Goal: Task Accomplishment & Management: Manage account settings

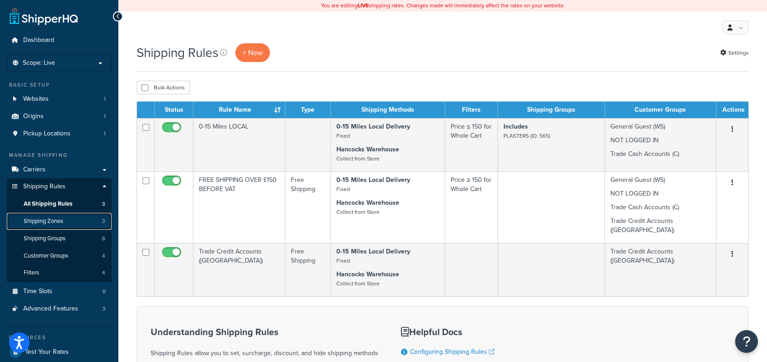
click at [60, 221] on span "Shipping Zones" at bounding box center [44, 221] width 40 height 8
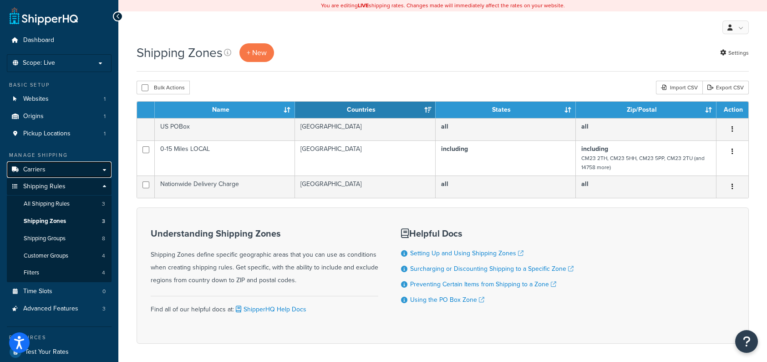
click at [60, 168] on link "Carriers" at bounding box center [59, 169] width 105 height 17
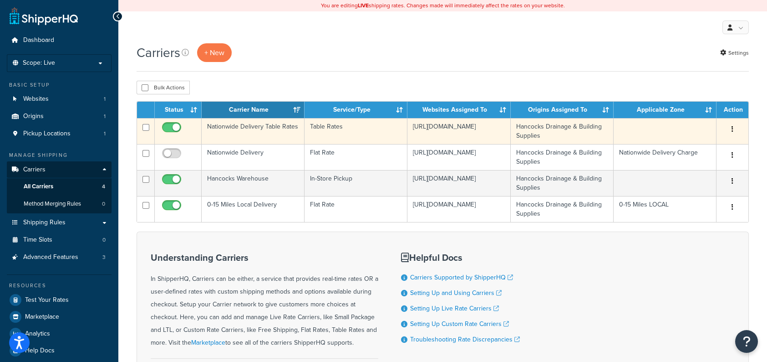
click at [732, 130] on icon "button" at bounding box center [733, 129] width 2 height 6
click at [698, 147] on link "Edit" at bounding box center [696, 147] width 72 height 19
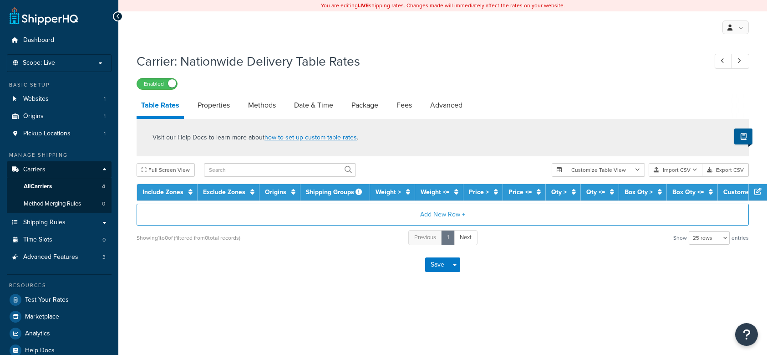
select select "25"
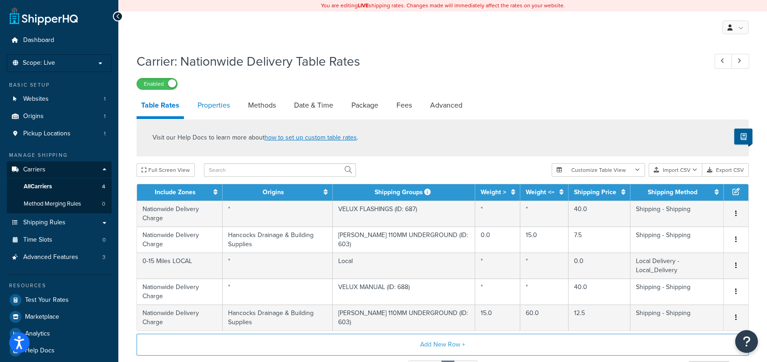
click at [202, 104] on link "Properties" at bounding box center [213, 105] width 41 height 22
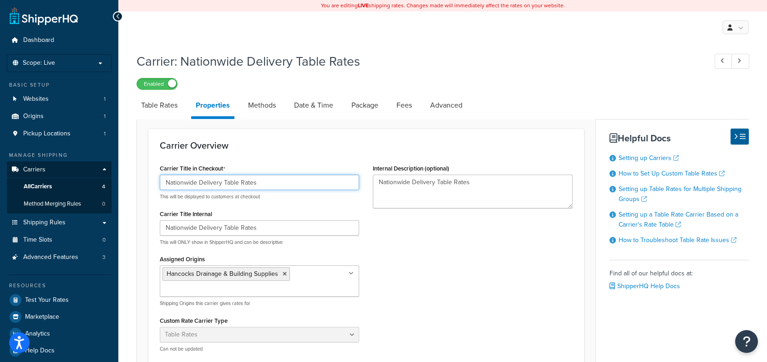
drag, startPoint x: 270, startPoint y: 182, endPoint x: 224, endPoint y: 187, distance: 45.8
click at [224, 187] on input "Nationwide Delivery Table Rates" at bounding box center [259, 181] width 199 height 15
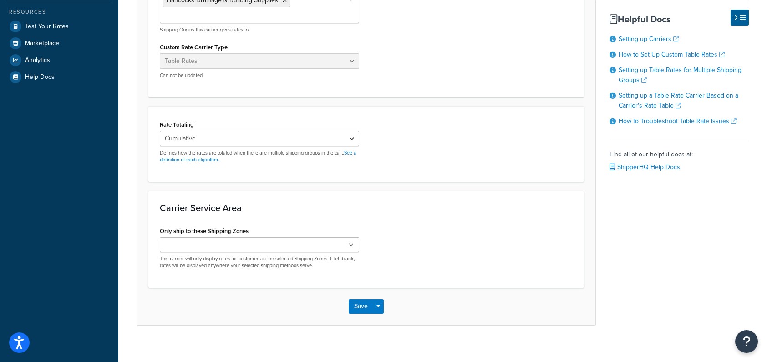
scroll to position [281, 0]
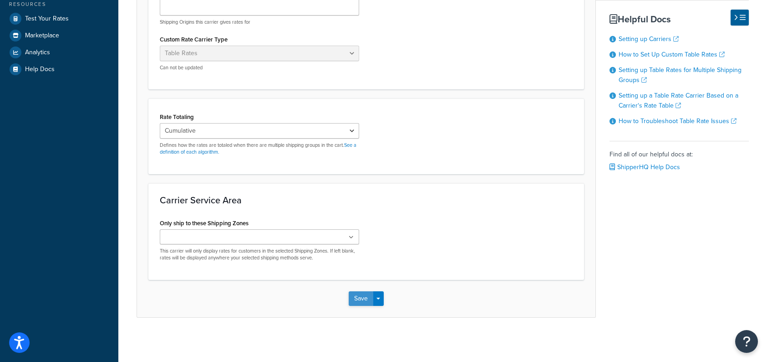
type input "Nationwide Delivery"
click at [352, 298] on button "Save" at bounding box center [361, 298] width 25 height 15
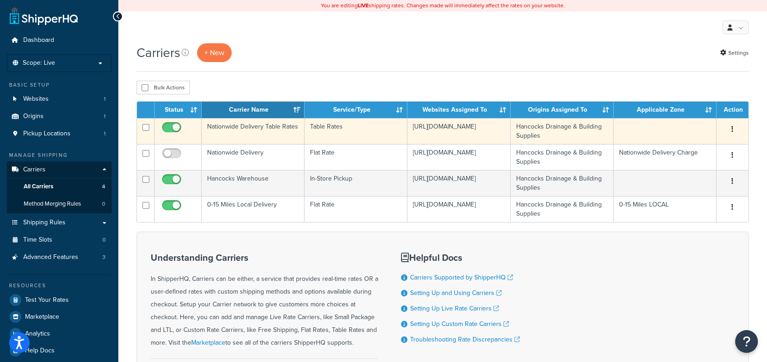
click at [732, 131] on icon "button" at bounding box center [733, 129] width 2 height 6
click at [696, 150] on link "Edit" at bounding box center [696, 147] width 72 height 19
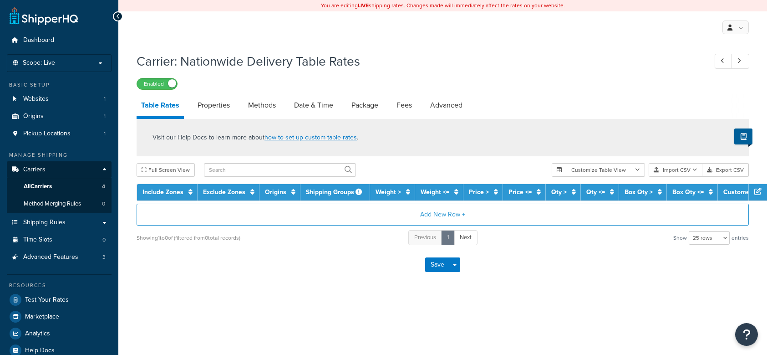
select select "25"
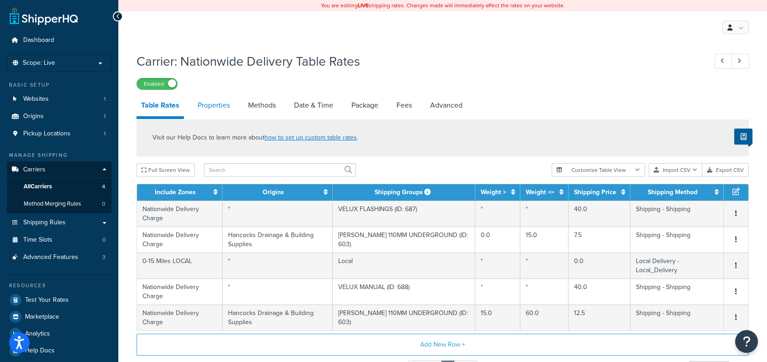
click at [208, 106] on link "Properties" at bounding box center [213, 105] width 41 height 22
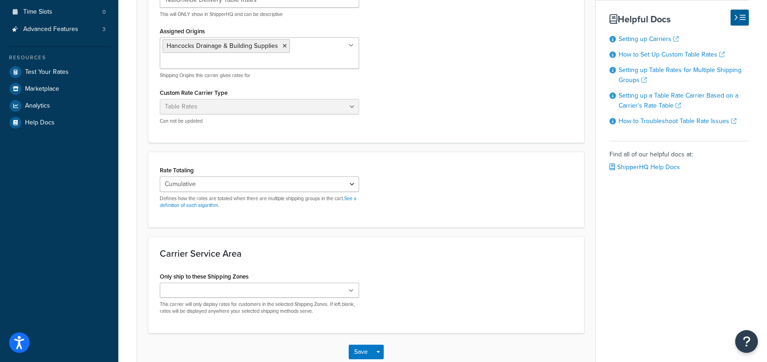
scroll to position [281, 0]
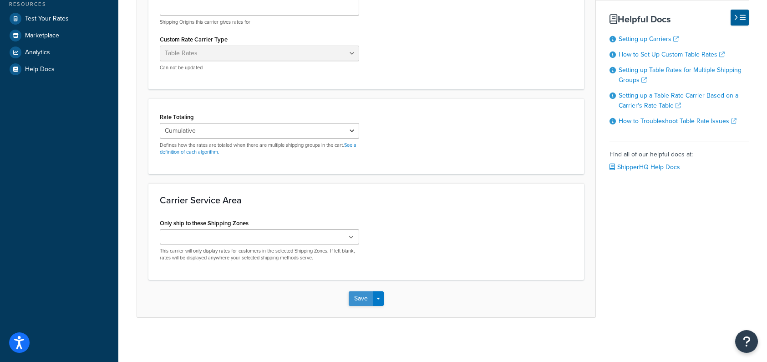
click at [361, 295] on button "Save" at bounding box center [361, 298] width 25 height 15
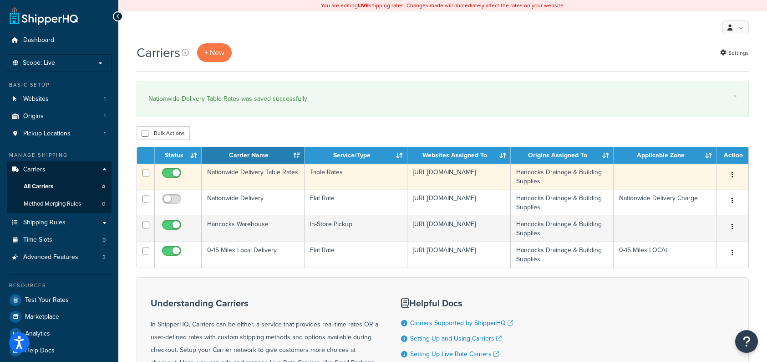
click at [732, 173] on button "button" at bounding box center [732, 175] width 13 height 15
click at [708, 193] on link "Edit" at bounding box center [696, 192] width 72 height 19
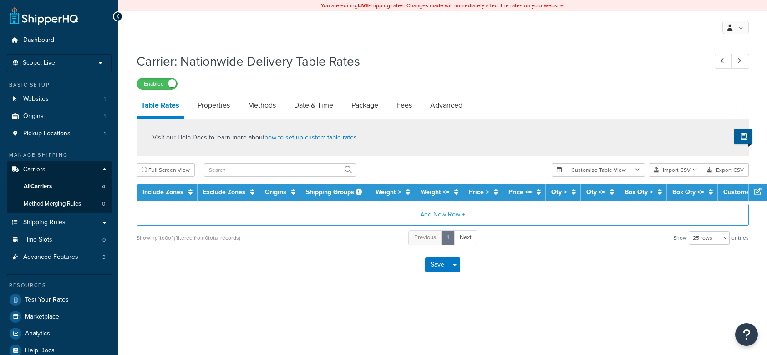
select select "25"
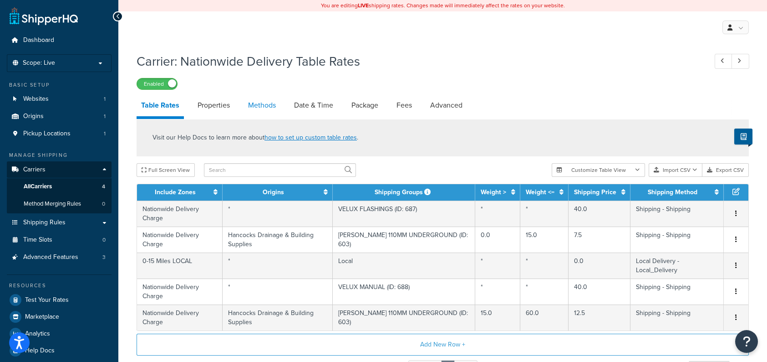
click at [271, 106] on link "Methods" at bounding box center [262, 105] width 37 height 22
select select "25"
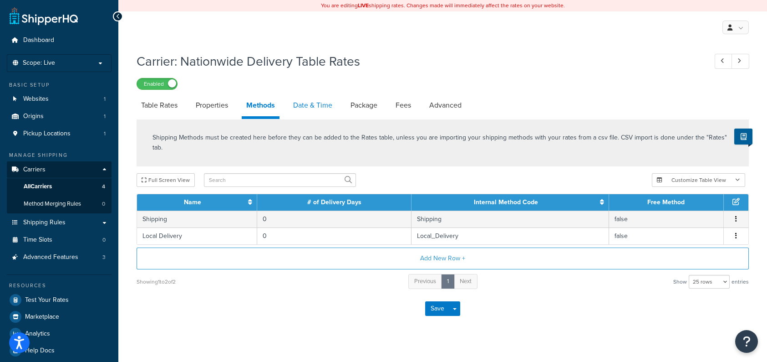
click at [314, 99] on link "Date & Time" at bounding box center [313, 105] width 48 height 22
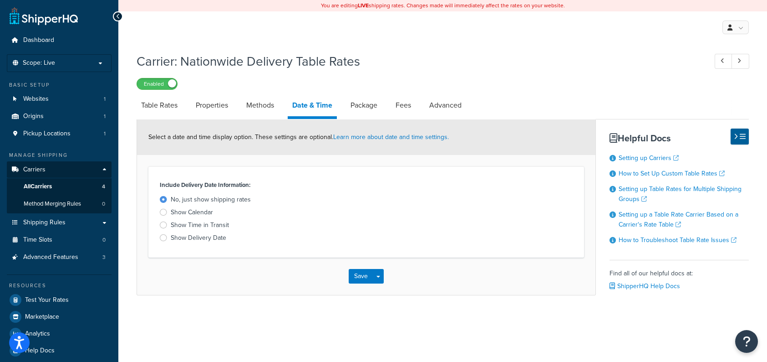
click at [164, 240] on div at bounding box center [163, 237] width 7 height 7
click at [0, 0] on input "Show Delivery Date" at bounding box center [0, 0] width 0 height 0
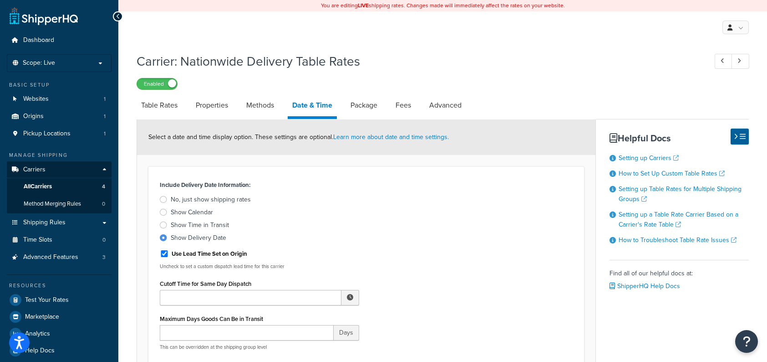
scroll to position [137, 0]
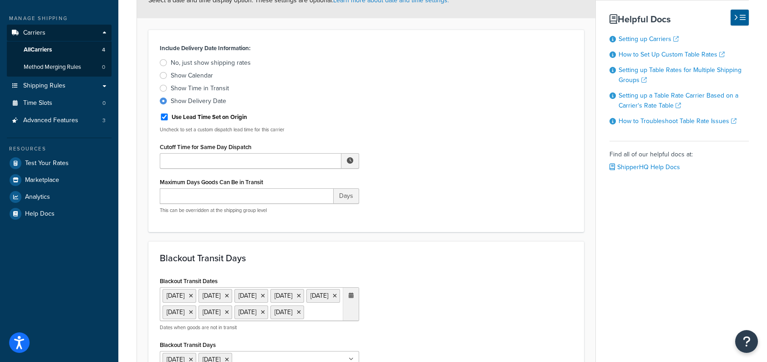
click at [161, 75] on div at bounding box center [163, 75] width 7 height 7
click at [0, 0] on input "Show Calendar" at bounding box center [0, 0] width 0 height 0
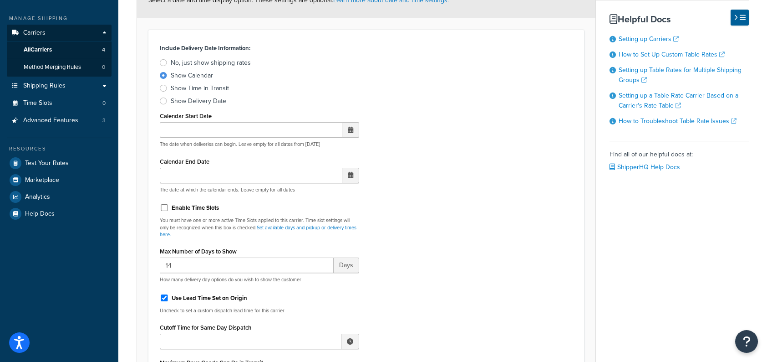
click at [350, 132] on span at bounding box center [350, 130] width 5 height 6
click at [161, 62] on div at bounding box center [163, 62] width 7 height 7
click at [0, 0] on input "No, just show shipping rates" at bounding box center [0, 0] width 0 height 0
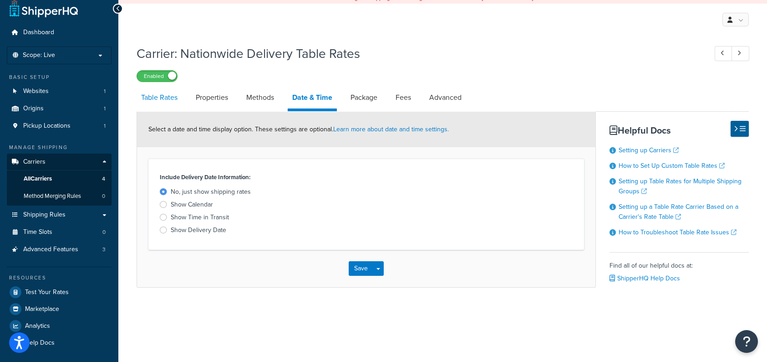
click at [154, 97] on link "Table Rates" at bounding box center [160, 98] width 46 height 22
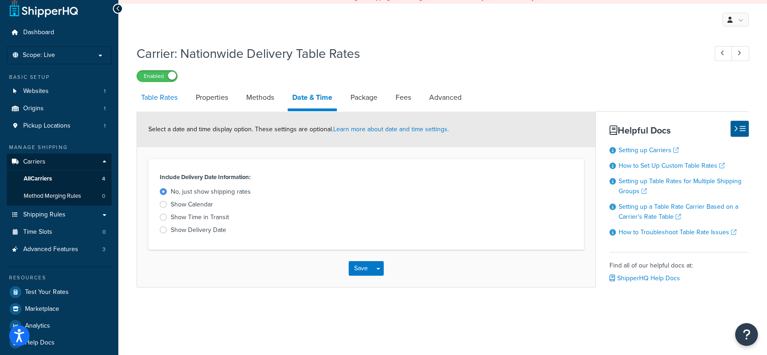
select select "25"
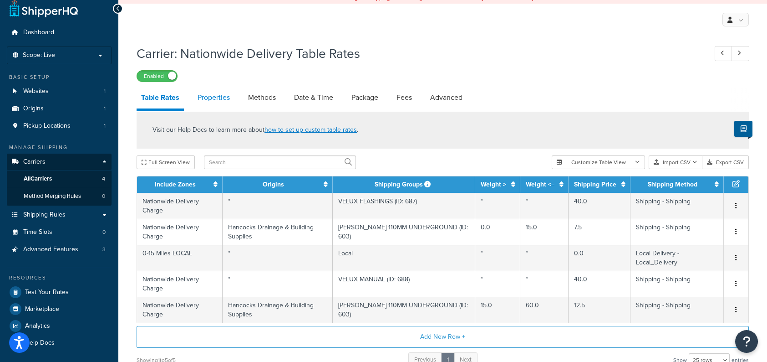
click at [197, 93] on link "Properties" at bounding box center [213, 98] width 41 height 22
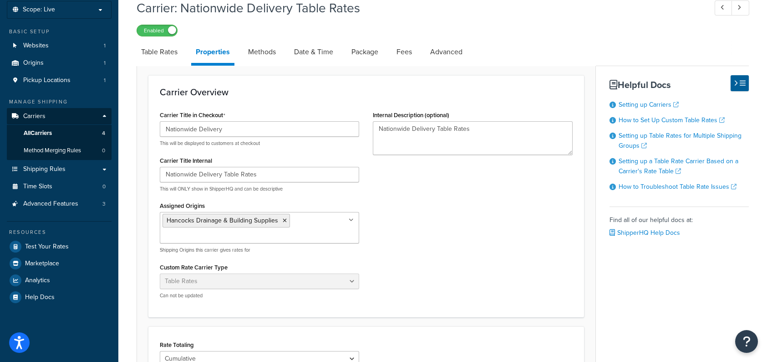
scroll to position [99, 0]
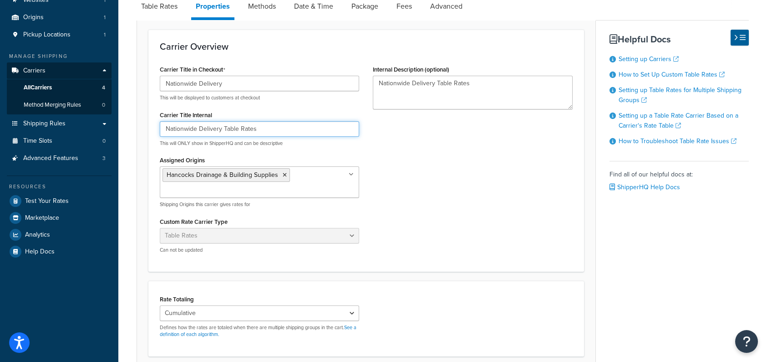
click at [267, 123] on input "Nationwide Delivery Table Rates" at bounding box center [259, 128] width 199 height 15
drag, startPoint x: 261, startPoint y: 125, endPoint x: 224, endPoint y: 129, distance: 37.1
click at [224, 129] on input "Nationwide Delivery Table Rates" at bounding box center [259, 128] width 199 height 15
click at [434, 199] on div "Carrier Title in Checkout Nationwide Delivery This will be displayed to custome…" at bounding box center [366, 161] width 427 height 197
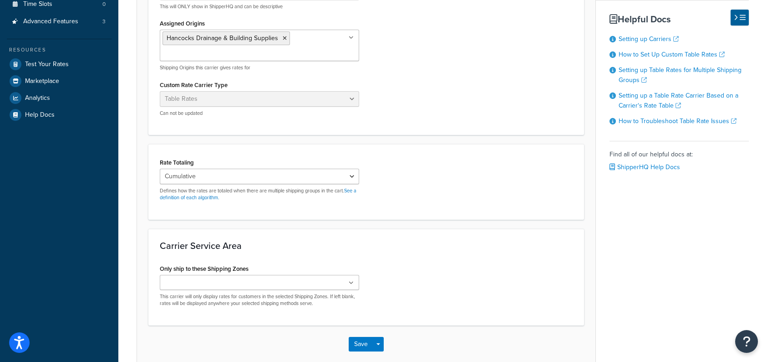
scroll to position [281, 0]
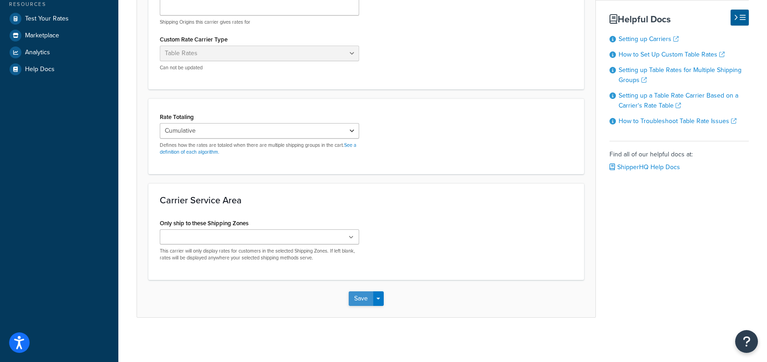
click at [358, 303] on button "Save" at bounding box center [361, 298] width 25 height 15
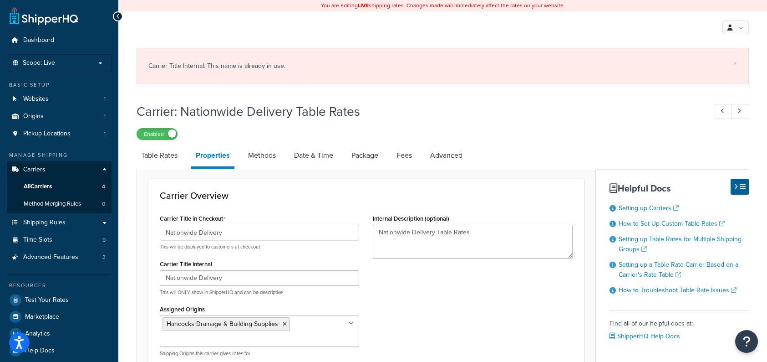
scroll to position [91, 0]
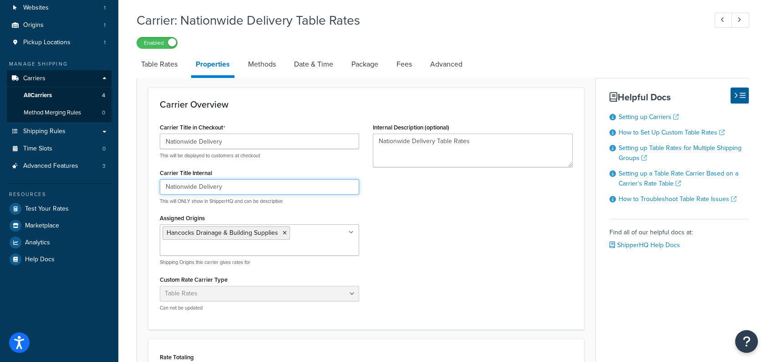
click at [196, 185] on input "Nationwide Delivery" at bounding box center [259, 186] width 199 height 15
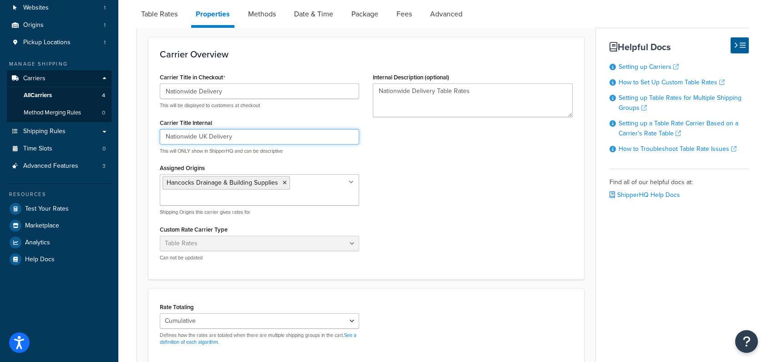
type input "Nationwide UK Delivery"
click at [438, 225] on div "Carrier Title in Checkout Nationwide Delivery This will be displayed to custome…" at bounding box center [366, 169] width 427 height 197
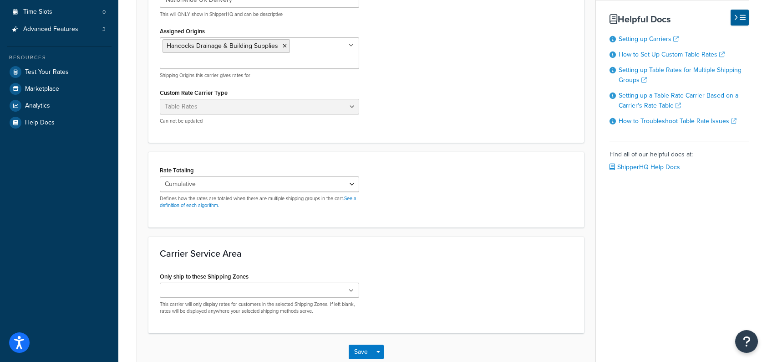
scroll to position [281, 0]
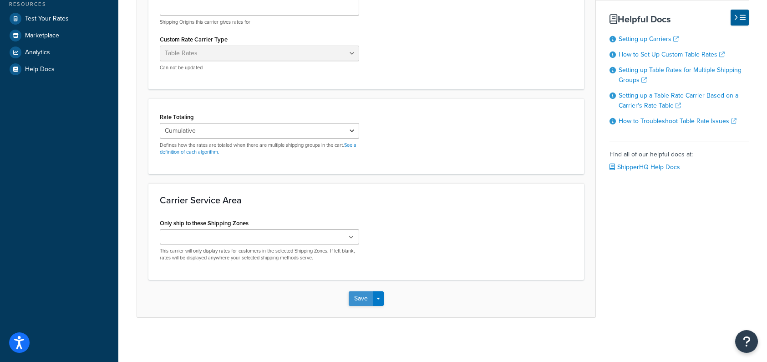
drag, startPoint x: 365, startPoint y: 298, endPoint x: 448, endPoint y: 254, distance: 93.7
click at [365, 298] on button "Save" at bounding box center [361, 298] width 25 height 15
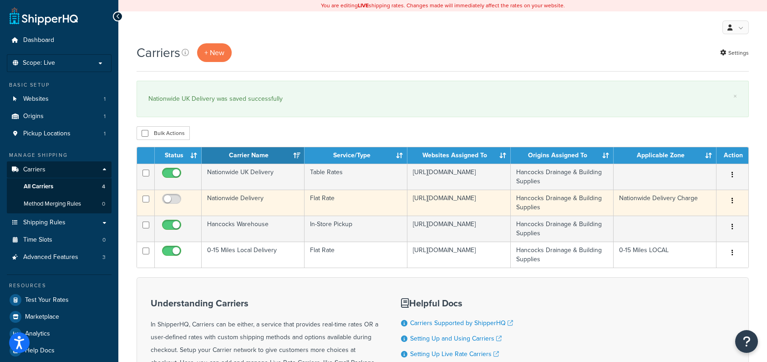
click at [736, 200] on button "button" at bounding box center [732, 201] width 13 height 15
click at [688, 254] on link "Delete" at bounding box center [696, 256] width 72 height 19
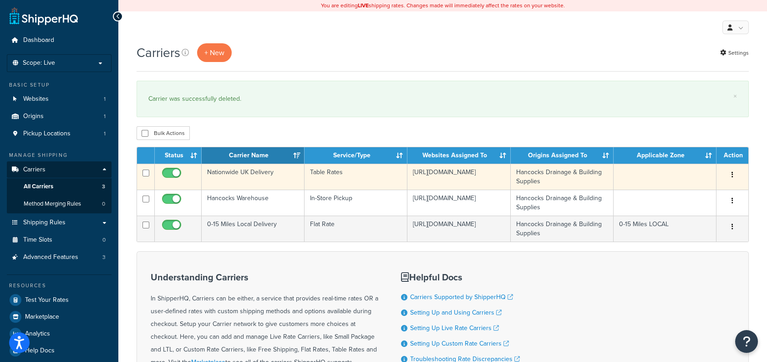
click at [644, 171] on td at bounding box center [665, 176] width 103 height 26
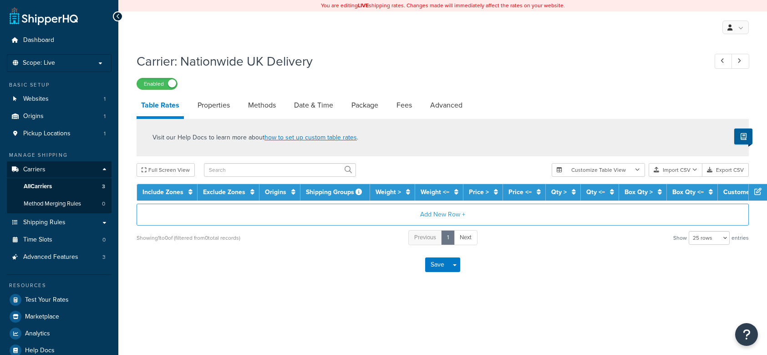
select select "25"
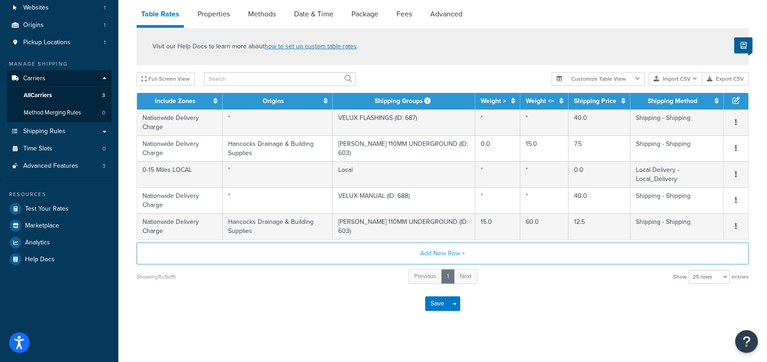
scroll to position [46, 0]
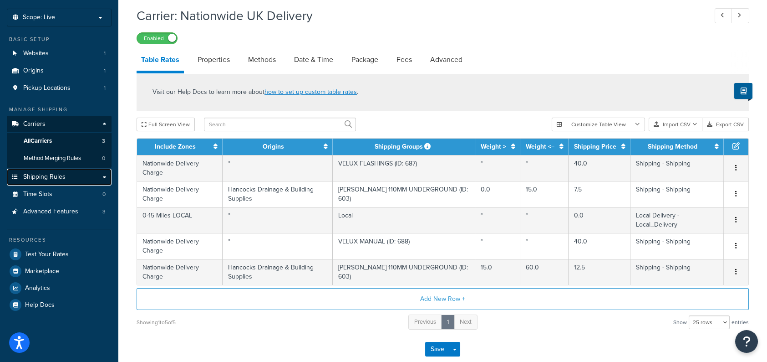
click at [79, 175] on link "Shipping Rules" at bounding box center [59, 176] width 105 height 17
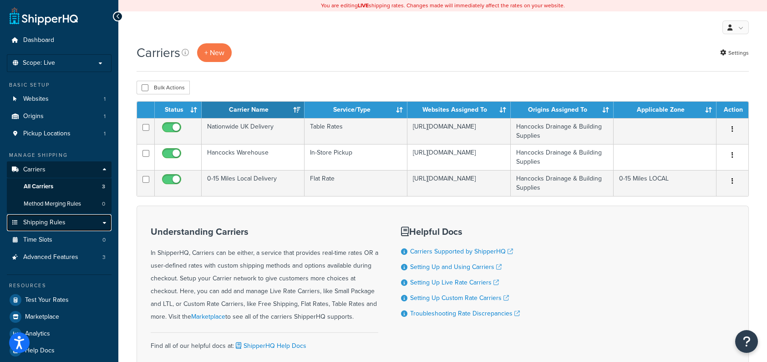
click at [73, 221] on link "Shipping Rules" at bounding box center [59, 222] width 105 height 17
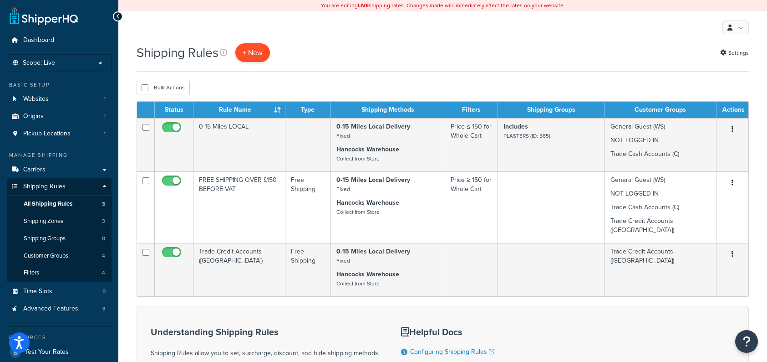
click at [260, 53] on p "+ New" at bounding box center [252, 52] width 35 height 19
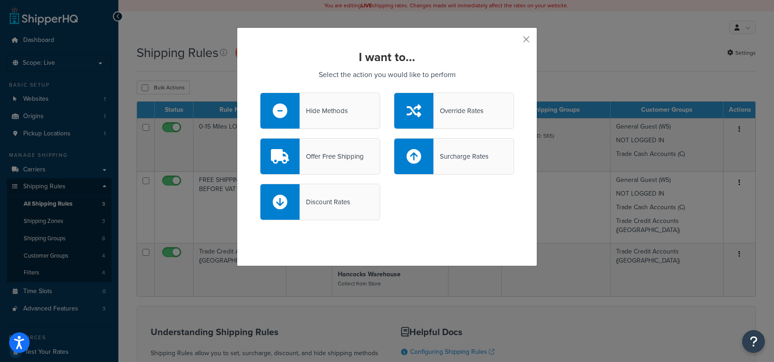
click at [334, 159] on div "Offer Free Shipping" at bounding box center [332, 156] width 64 height 13
click at [0, 0] on input "Offer Free Shipping" at bounding box center [0, 0] width 0 height 0
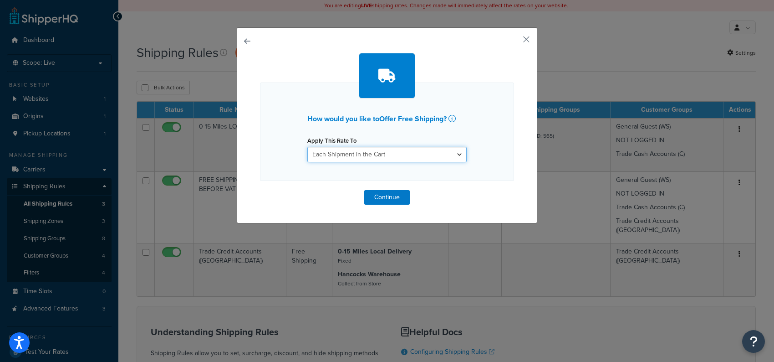
click at [457, 157] on select "Each Shipment in the Cart Each Origin in the Cart Each Shipping Group in the Ca…" at bounding box center [386, 154] width 159 height 15
select select "SHIPPING_GROUP"
click at [307, 147] on select "Each Shipment in the Cart Each Origin in the Cart Each Shipping Group in the Ca…" at bounding box center [386, 154] width 159 height 15
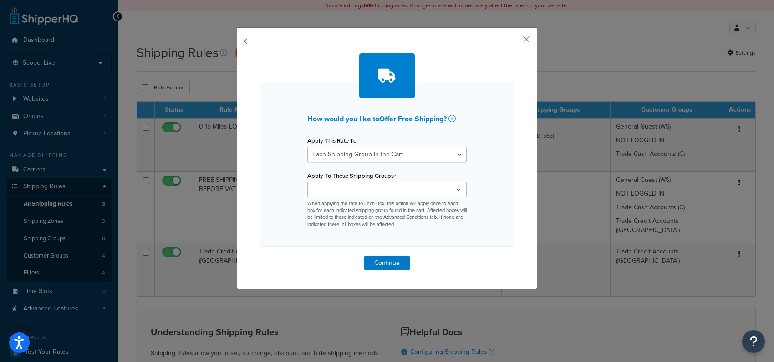
click at [401, 189] on ul at bounding box center [386, 189] width 159 height 15
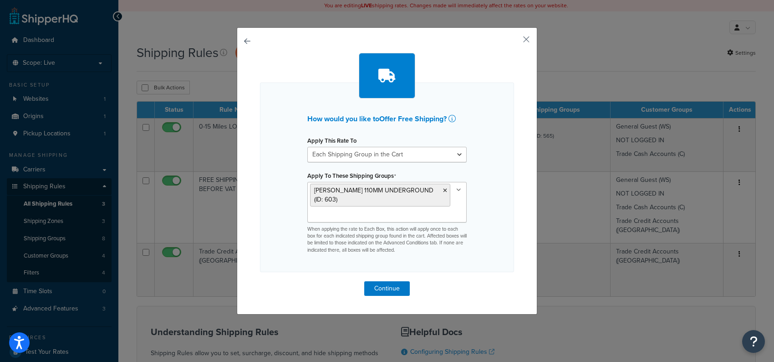
click at [505, 224] on div "How would you like to Offer Free Shipping ? Apply This Rate To Each Shipment in…" at bounding box center [387, 176] width 254 height 189
click at [392, 287] on button "Continue" at bounding box center [387, 288] width 46 height 15
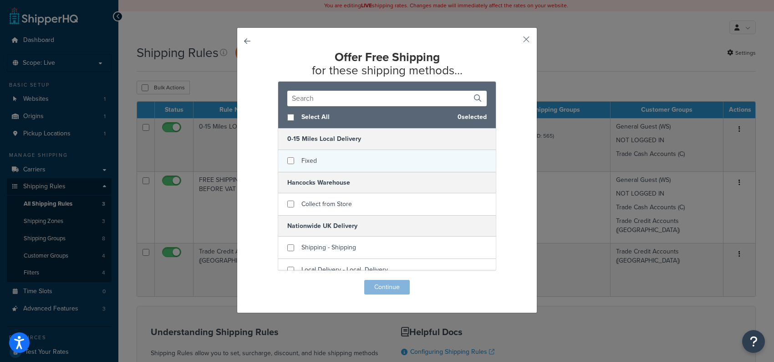
scroll to position [10, 0]
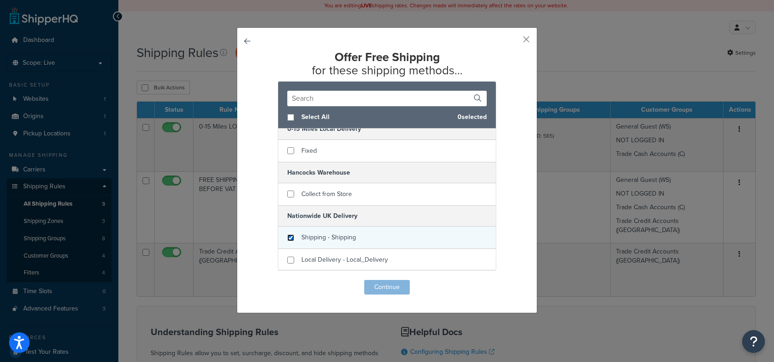
click at [287, 236] on input "checkbox" at bounding box center [290, 237] width 7 height 7
checkbox input "true"
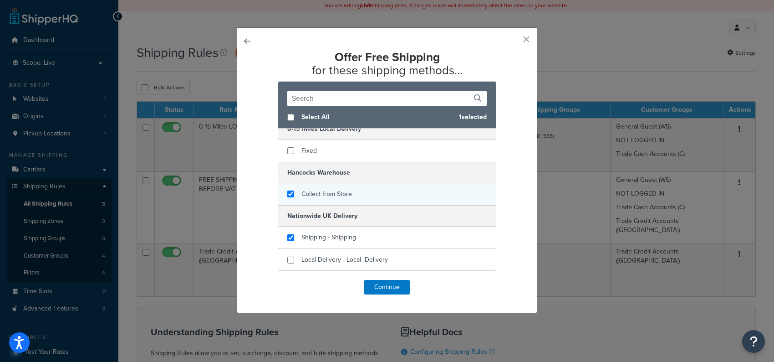
checkbox input "true"
click at [286, 198] on div "Collect from Store" at bounding box center [387, 194] width 218 height 22
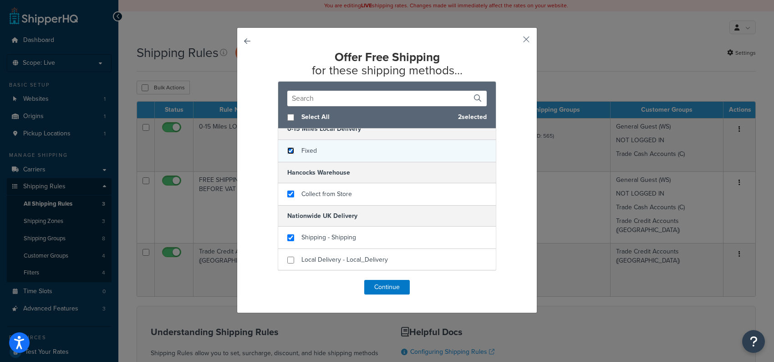
click at [290, 150] on input "checkbox" at bounding box center [290, 150] width 7 height 7
checkbox input "true"
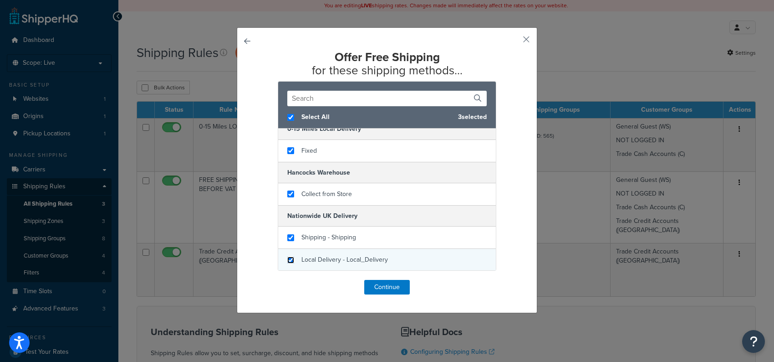
checkbox input "true"
click at [289, 260] on input "checkbox" at bounding box center [290, 259] width 7 height 7
checkbox input "true"
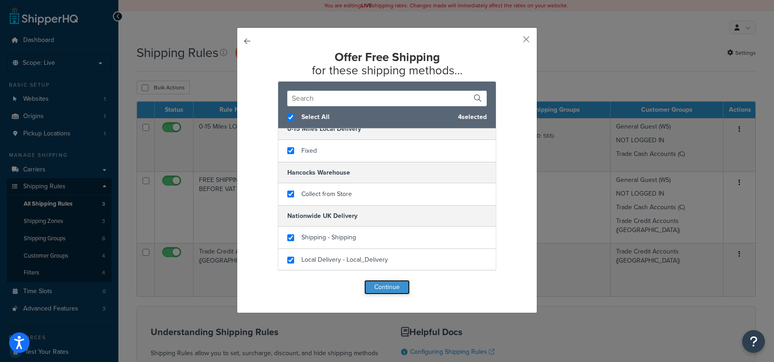
click at [399, 288] on button "Continue" at bounding box center [387, 287] width 46 height 15
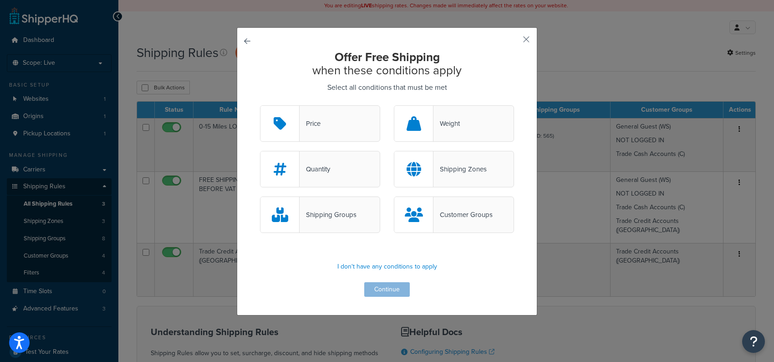
click at [320, 121] on div "Price" at bounding box center [320, 123] width 120 height 36
click at [0, 0] on input "Price" at bounding box center [0, 0] width 0 height 0
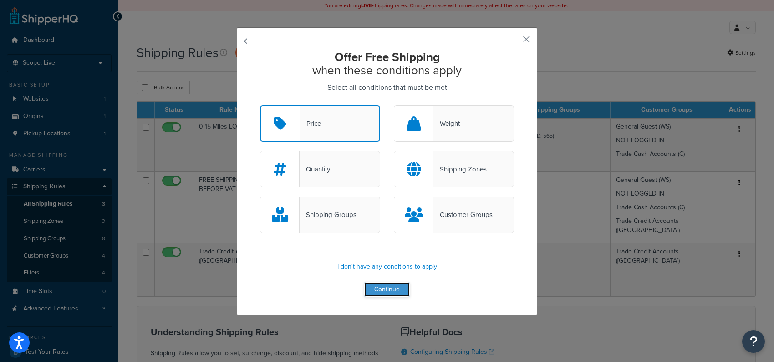
click at [382, 293] on button "Continue" at bounding box center [387, 289] width 46 height 15
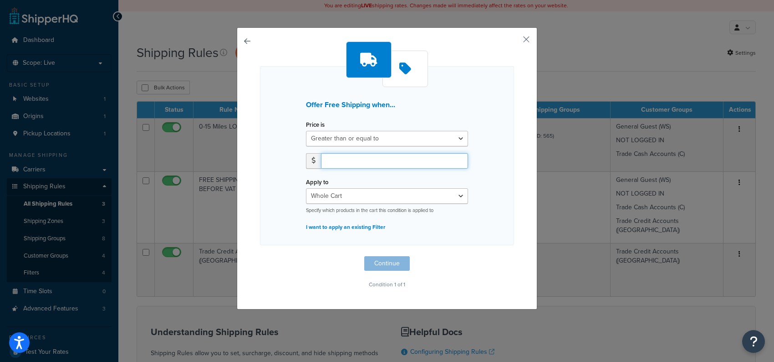
click at [390, 158] on input "number" at bounding box center [394, 160] width 147 height 15
type input "150"
click at [471, 285] on p "Condition 1 of 1" at bounding box center [387, 284] width 254 height 13
click at [374, 264] on button "Continue" at bounding box center [387, 263] width 46 height 15
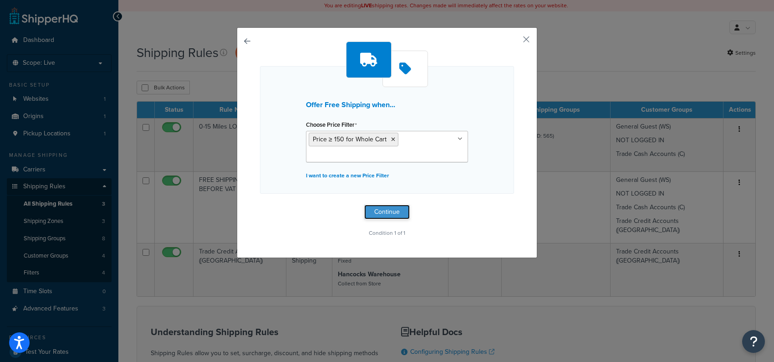
click at [386, 209] on button "Continue" at bounding box center [387, 211] width 46 height 15
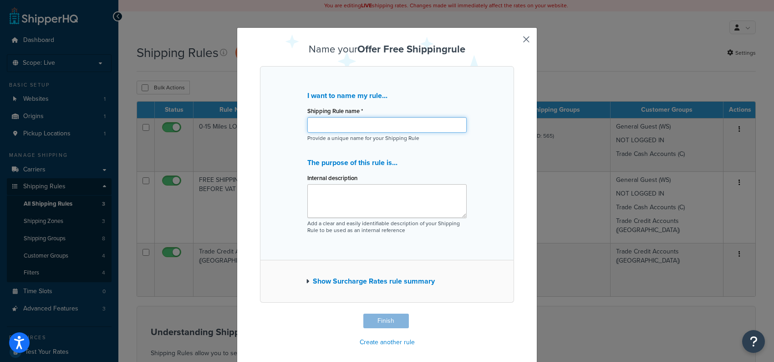
drag, startPoint x: 332, startPoint y: 129, endPoint x: 344, endPoint y: 133, distance: 13.0
click at [332, 129] on input "Shipping Rule name *" at bounding box center [386, 124] width 159 height 15
type input "b"
click at [510, 166] on div "I want to name my rule... Shipping Rule name * Brett Martin Provide a unique na…" at bounding box center [387, 163] width 254 height 194
click at [372, 280] on button "Show Surcharge Rates rule summary" at bounding box center [370, 281] width 129 height 13
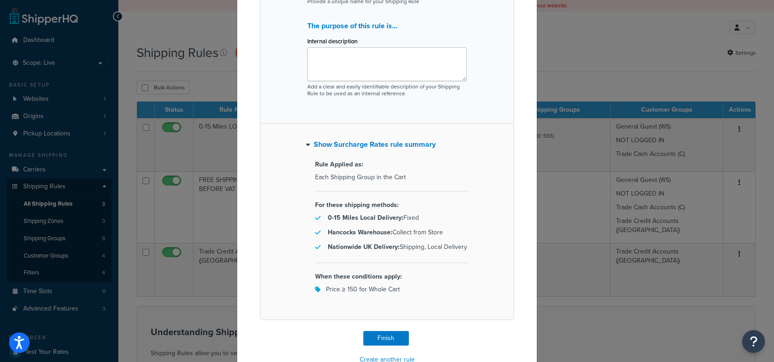
scroll to position [160, 0]
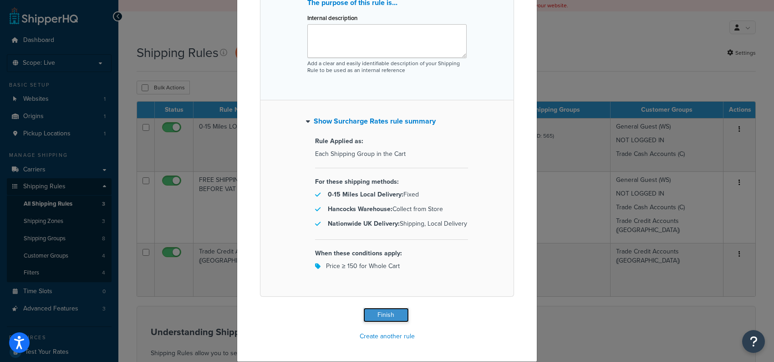
click at [388, 313] on button "Finish" at bounding box center [386, 314] width 46 height 15
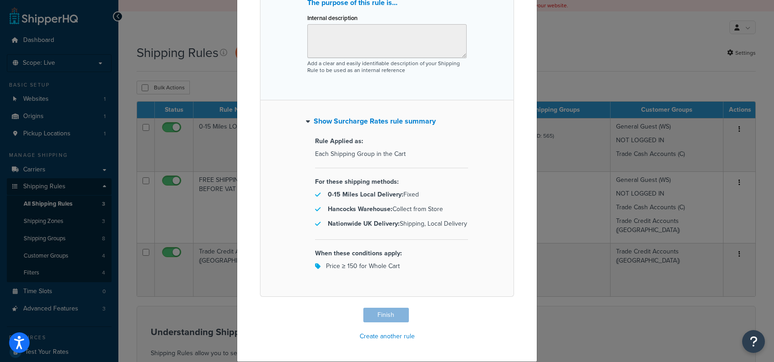
type input "[PERSON_NAME]"
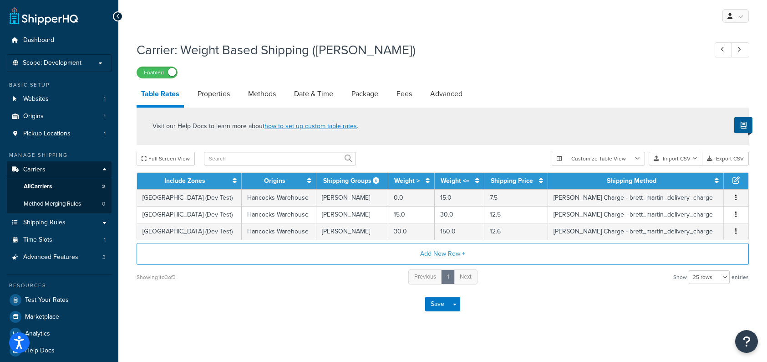
select select "25"
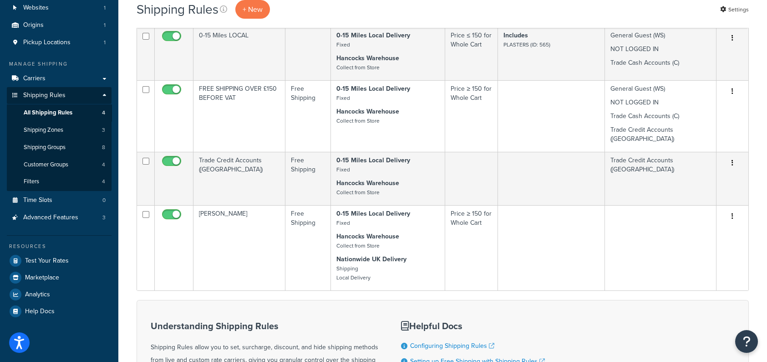
scroll to position [46, 0]
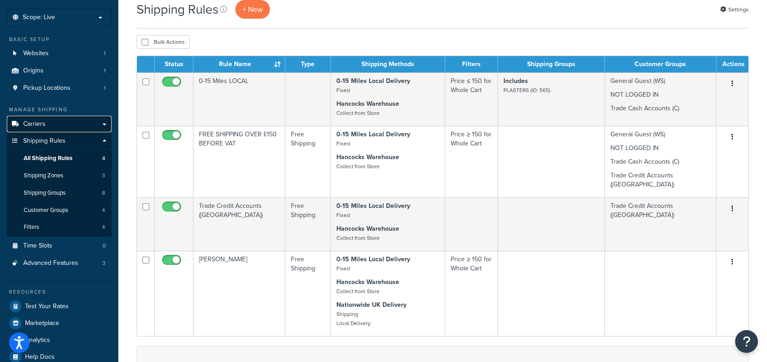
click at [41, 121] on span "Carriers" at bounding box center [34, 124] width 22 height 8
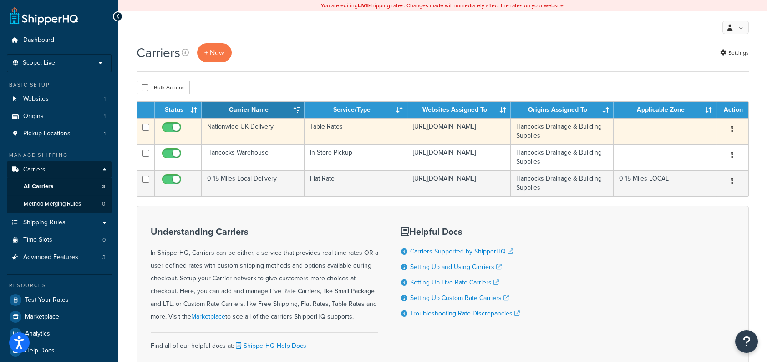
click at [732, 130] on icon "button" at bounding box center [733, 129] width 2 height 6
click at [690, 148] on link "Edit" at bounding box center [696, 147] width 72 height 19
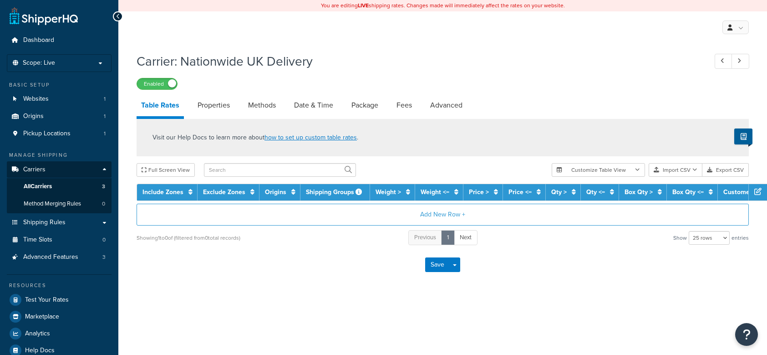
select select "25"
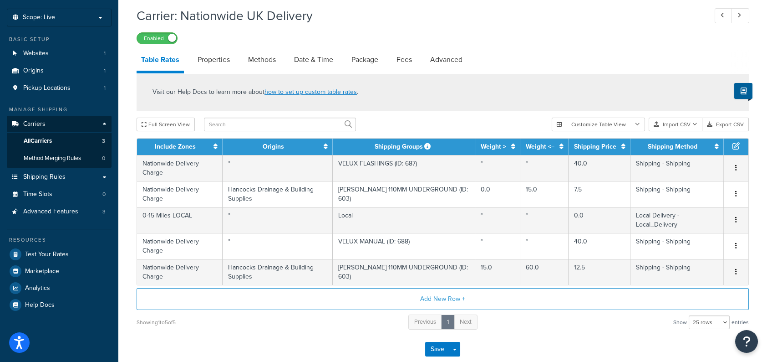
scroll to position [91, 0]
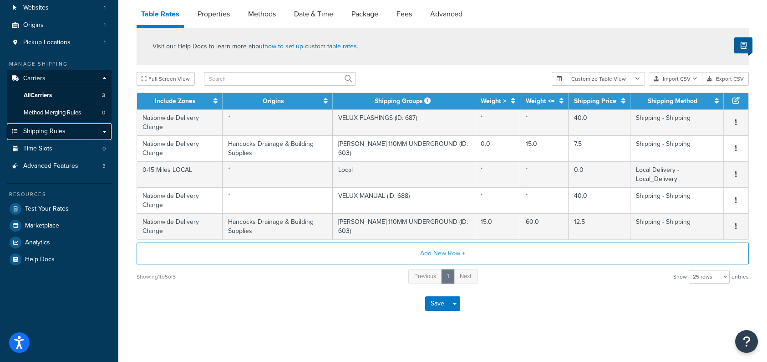
click at [102, 131] on link "Shipping Rules" at bounding box center [59, 131] width 105 height 17
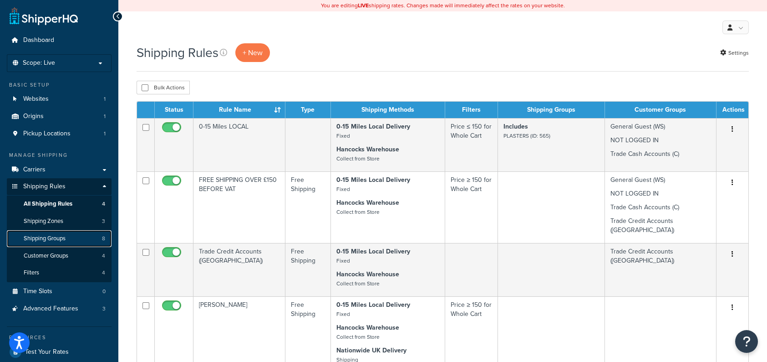
click at [71, 234] on link "Shipping Groups 8" at bounding box center [59, 238] width 105 height 17
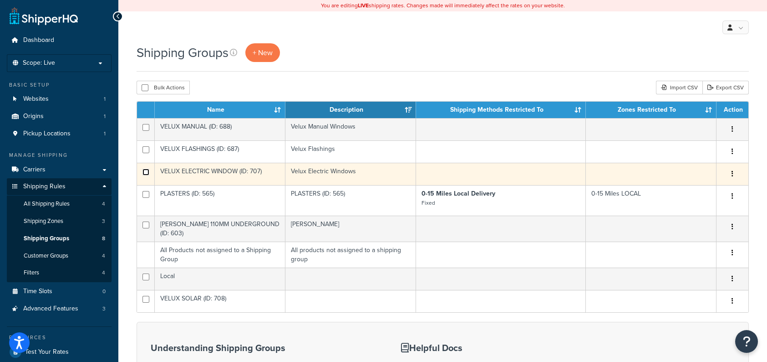
click at [146, 173] on input "checkbox" at bounding box center [146, 171] width 7 height 7
checkbox input "true"
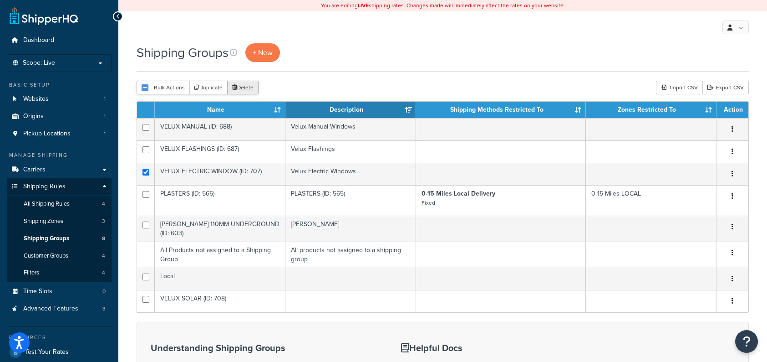
click at [245, 84] on button "Delete" at bounding box center [242, 88] width 31 height 14
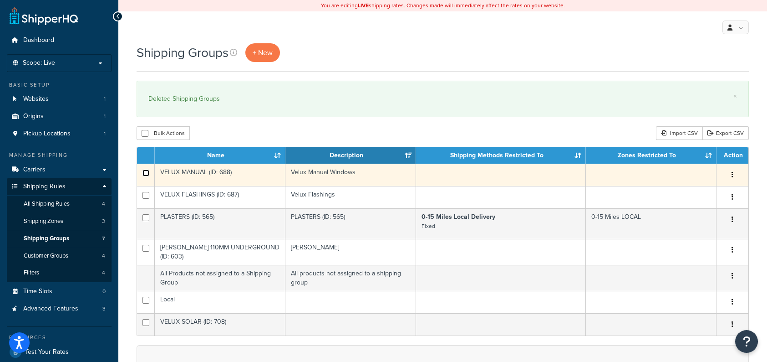
click at [148, 171] on input "checkbox" at bounding box center [146, 172] width 7 height 7
checkbox input "true"
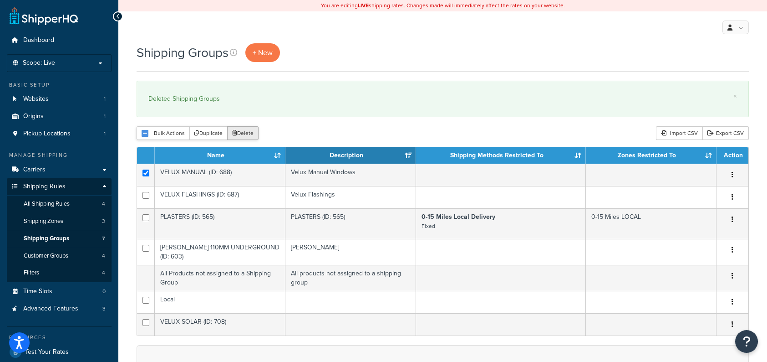
click at [249, 132] on button "Delete" at bounding box center [242, 133] width 31 height 14
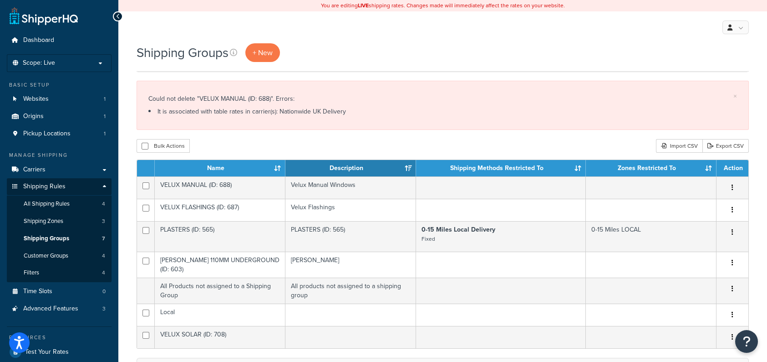
scroll to position [46, 0]
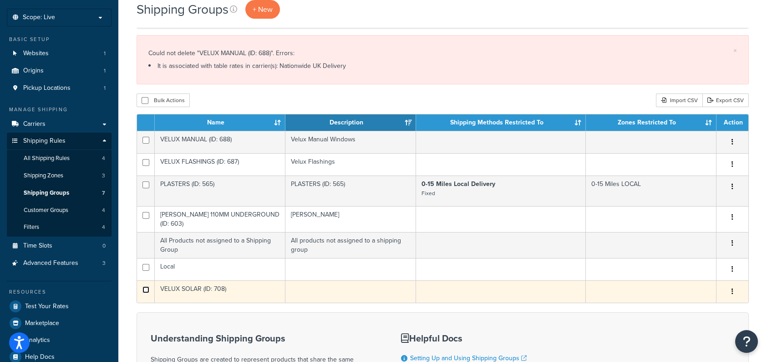
click at [147, 291] on input "checkbox" at bounding box center [146, 289] width 7 height 7
checkbox input "true"
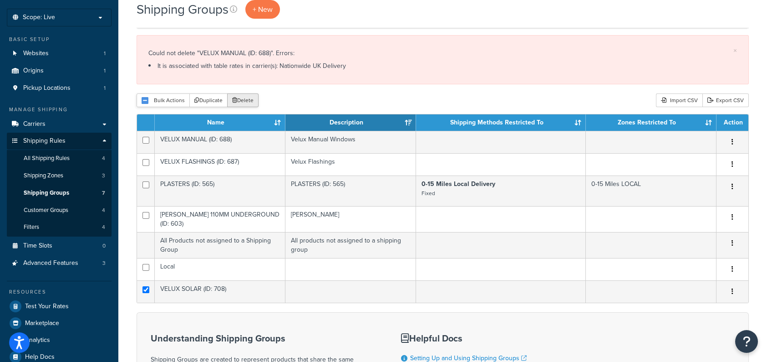
click at [245, 97] on button "Delete" at bounding box center [242, 100] width 31 height 14
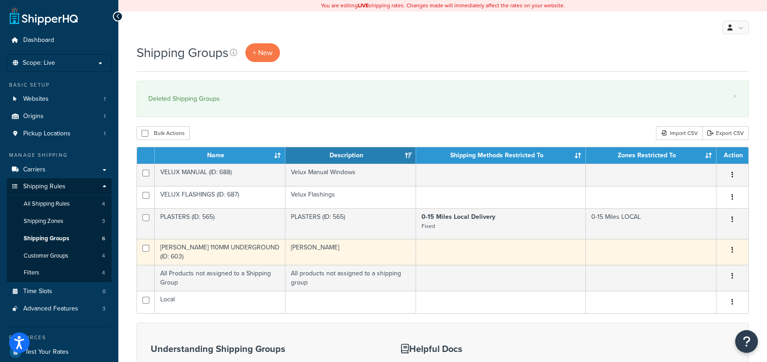
click at [732, 251] on icon "button" at bounding box center [733, 249] width 2 height 6
click at [694, 265] on link "Edit" at bounding box center [696, 268] width 72 height 19
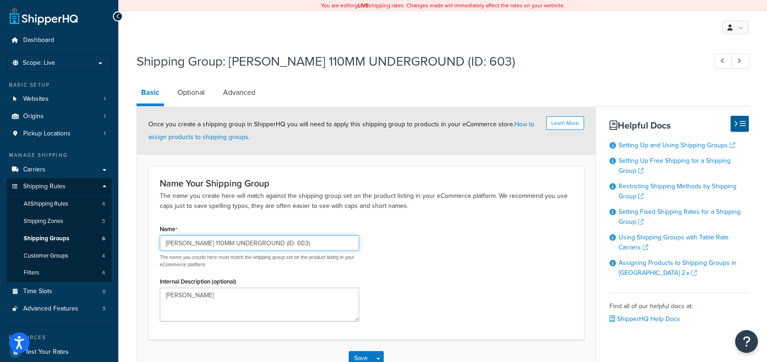
click at [311, 242] on input "[PERSON_NAME] 110MM UNDERGROUND (ID: 603)" at bounding box center [259, 242] width 199 height 15
drag, startPoint x: 315, startPoint y: 242, endPoint x: 147, endPoint y: 251, distance: 168.7
click at [147, 251] on form "Learn More Once you create a shipping group in ShipperHQ you will need to apply…" at bounding box center [366, 242] width 459 height 270
type input "b"
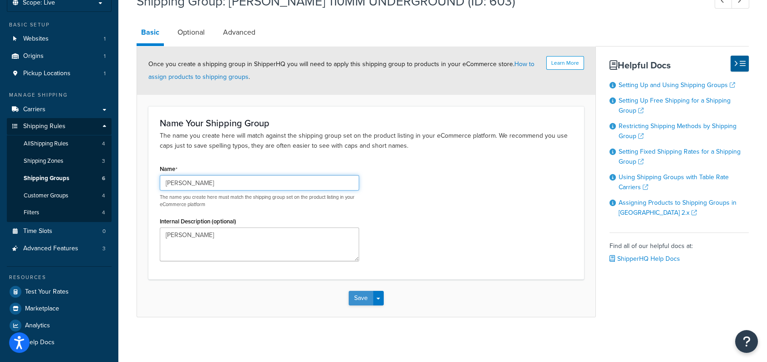
type input "[PERSON_NAME]"
click at [360, 296] on button "Save" at bounding box center [361, 298] width 25 height 15
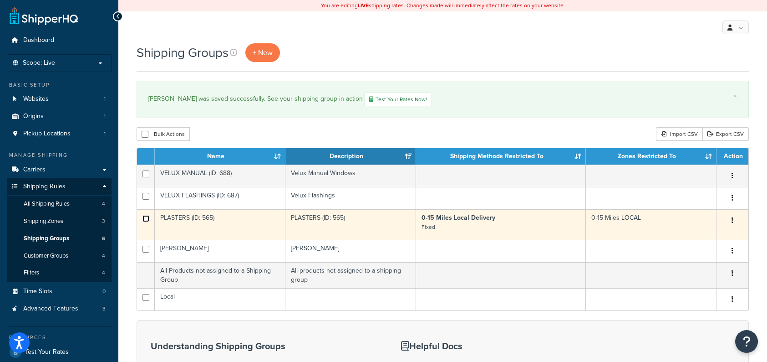
click at [145, 219] on input "checkbox" at bounding box center [146, 218] width 7 height 7
checkbox input "true"
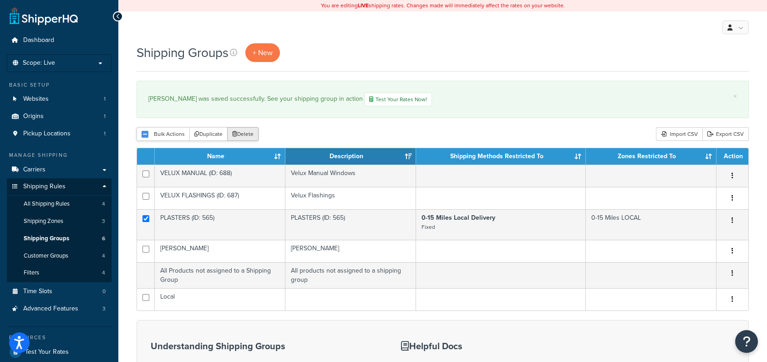
click at [244, 134] on button "Delete" at bounding box center [242, 134] width 31 height 14
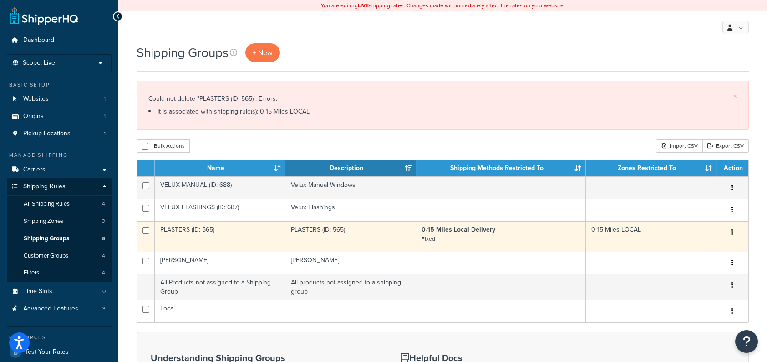
click at [734, 229] on button "button" at bounding box center [732, 232] width 13 height 15
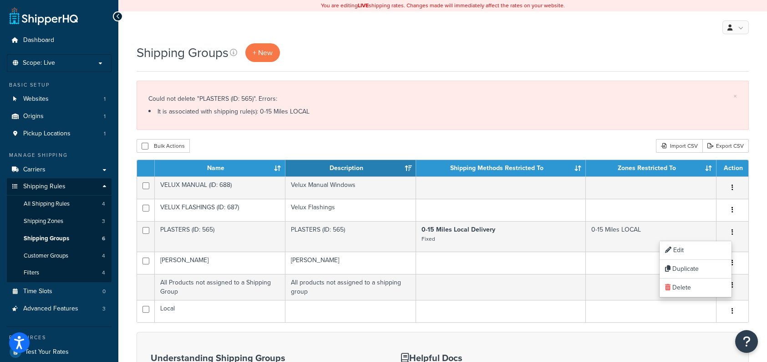
click at [545, 137] on div "Shipping Groups + New × Could not delete "PLASTERS (ID: 565)". Errors: It is as…" at bounding box center [442, 296] width 649 height 507
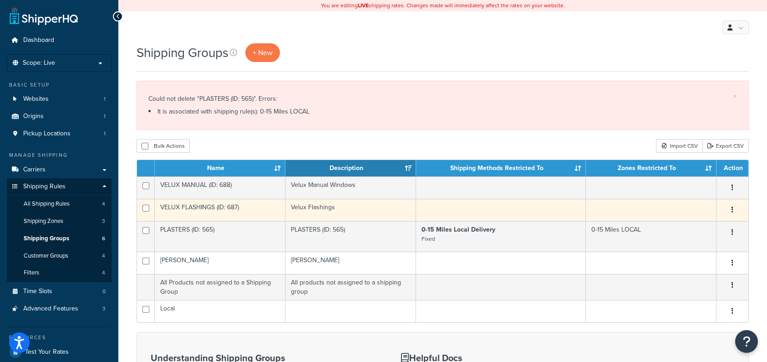
click at [734, 210] on button "button" at bounding box center [732, 210] width 13 height 15
click at [709, 221] on link "Edit" at bounding box center [696, 228] width 72 height 19
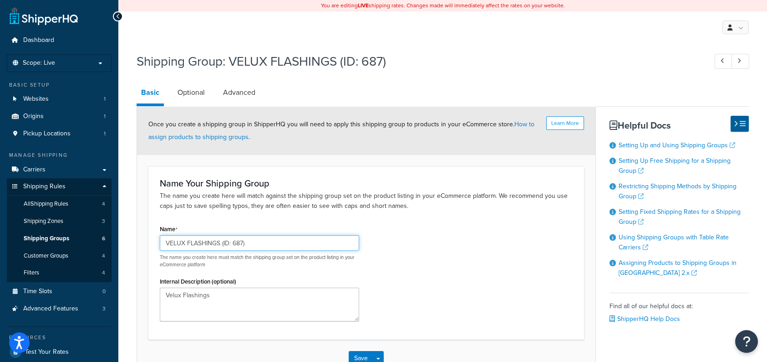
drag, startPoint x: 260, startPoint y: 244, endPoint x: 138, endPoint y: 255, distance: 122.5
click at [138, 255] on form "Learn More Once you create a shipping group in ShipperHQ you will need to apply…" at bounding box center [366, 242] width 459 height 270
type input "Velux"
click at [447, 278] on div "Name Velux The name you create here must match the shipping group set on the pr…" at bounding box center [366, 275] width 427 height 106
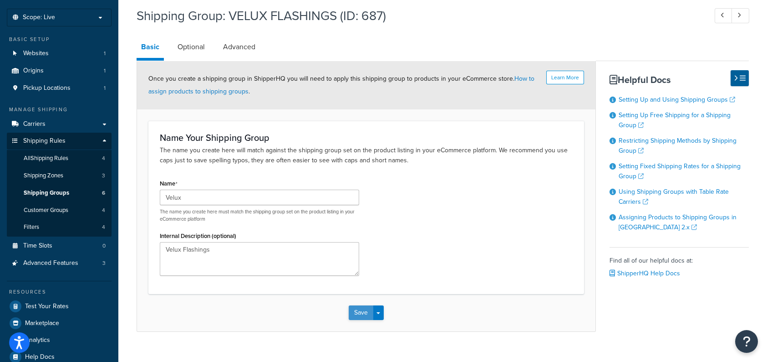
click at [360, 307] on button "Save" at bounding box center [361, 312] width 25 height 15
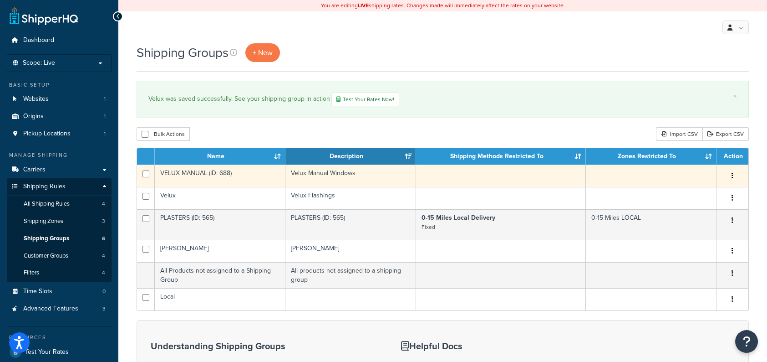
click at [734, 176] on button "button" at bounding box center [732, 175] width 13 height 15
click at [684, 233] on link "Delete" at bounding box center [696, 231] width 72 height 19
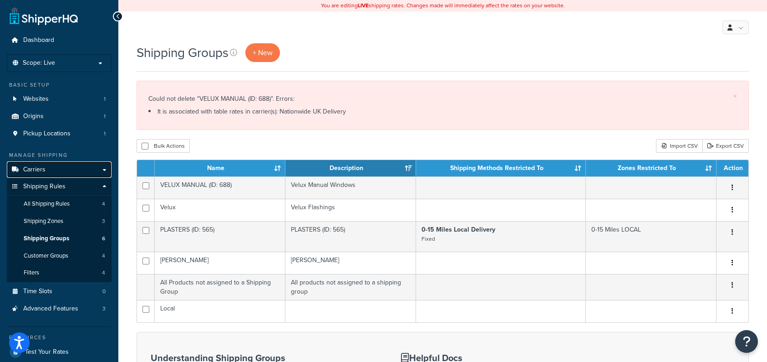
click at [44, 168] on span "Carriers" at bounding box center [34, 170] width 22 height 8
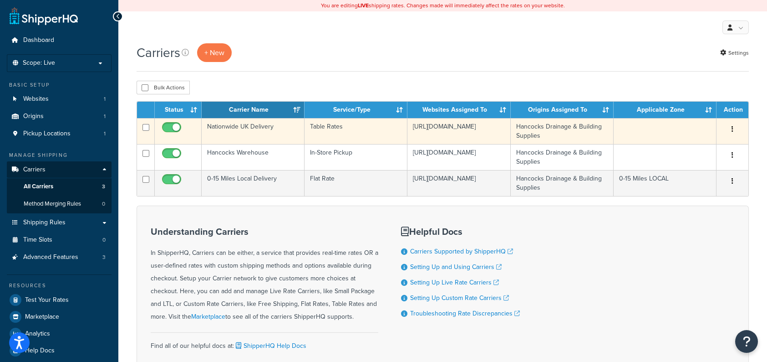
click at [735, 130] on button "button" at bounding box center [732, 129] width 13 height 15
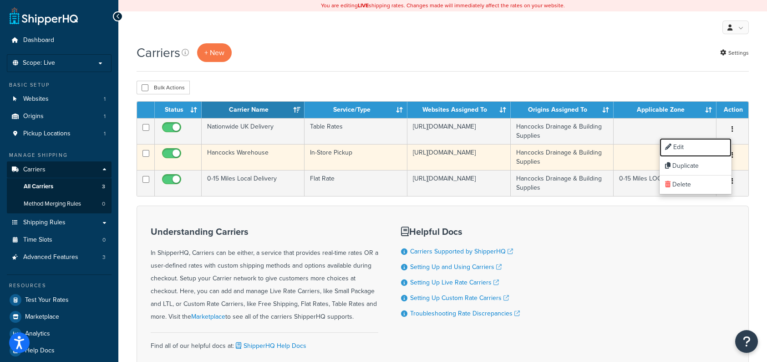
click at [698, 148] on link "Edit" at bounding box center [696, 147] width 72 height 19
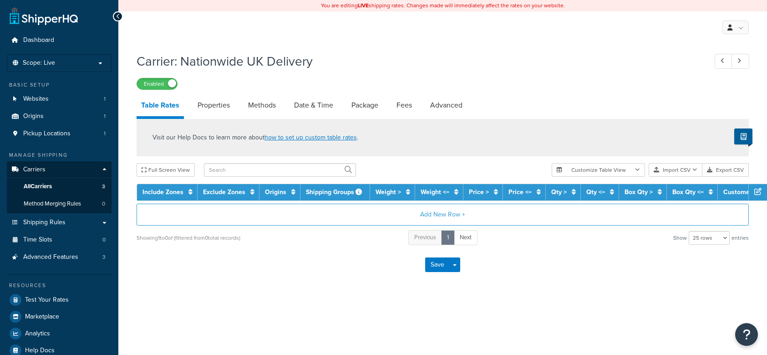
select select "25"
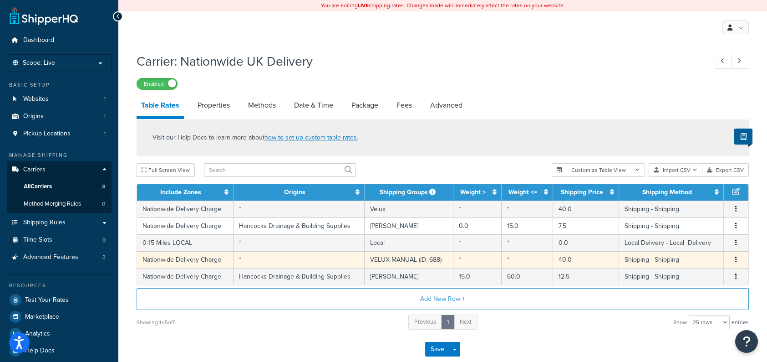
click at [735, 260] on icon "button" at bounding box center [736, 259] width 2 height 6
click at [698, 276] on div "Delete" at bounding box center [690, 278] width 65 height 19
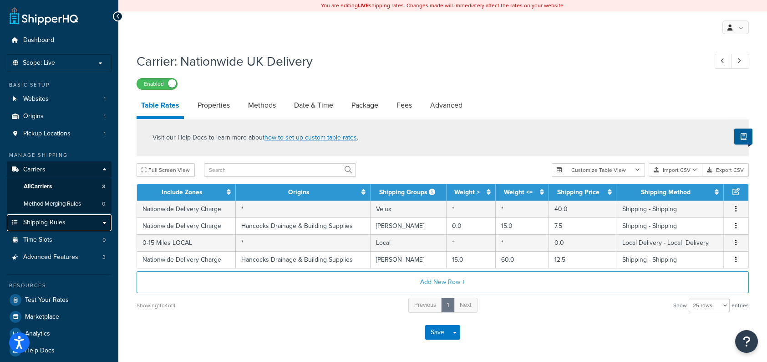
click at [107, 220] on link "Shipping Rules" at bounding box center [59, 222] width 105 height 17
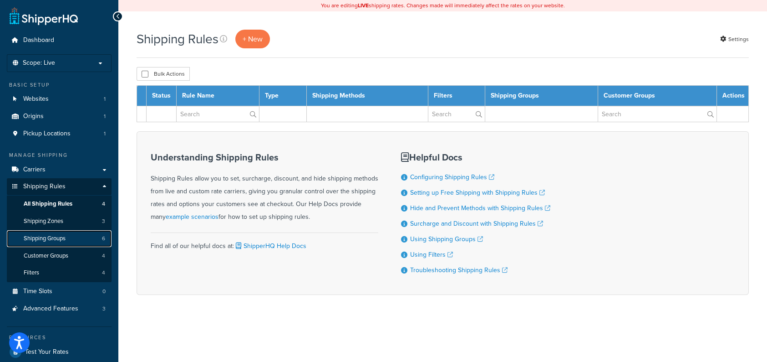
click at [64, 240] on span "Shipping Groups" at bounding box center [45, 238] width 42 height 8
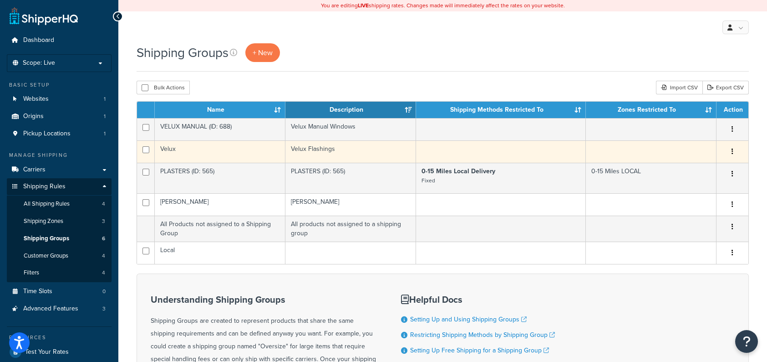
click at [296, 151] on td "Velux Flashings" at bounding box center [350, 151] width 131 height 22
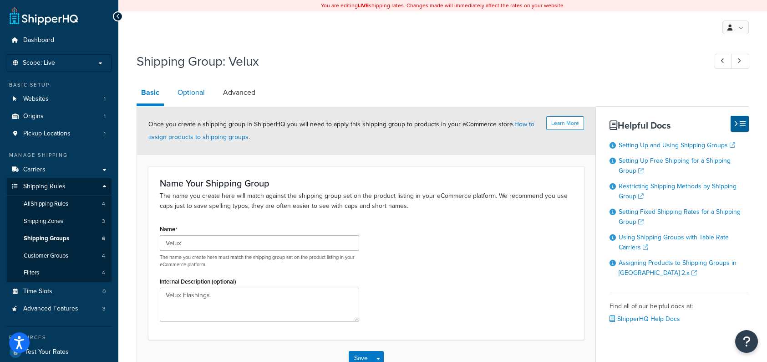
click at [191, 97] on link "Optional" at bounding box center [191, 93] width 36 height 22
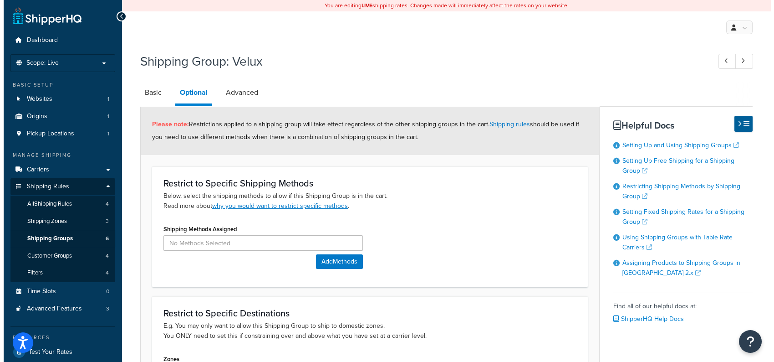
scroll to position [46, 0]
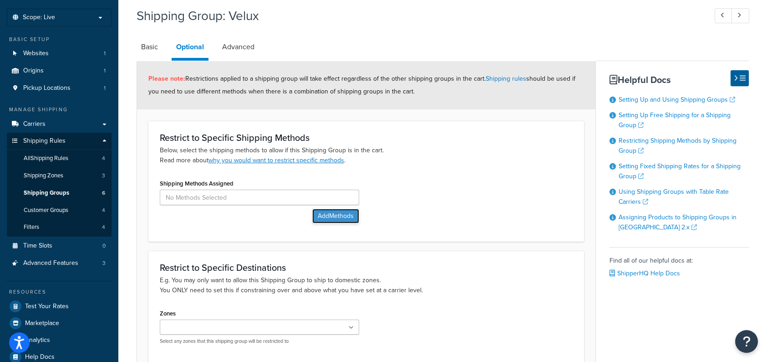
click at [350, 218] on button "Add Methods" at bounding box center [335, 216] width 47 height 15
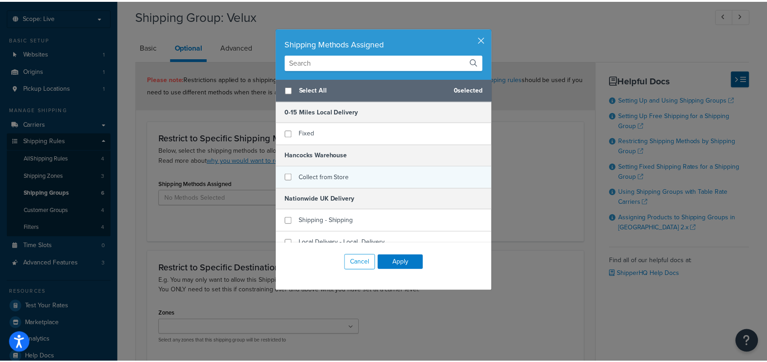
scroll to position [10, 0]
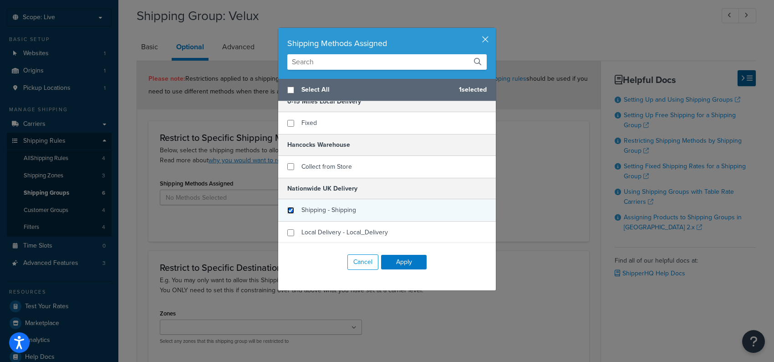
click at [290, 209] on input "checkbox" at bounding box center [290, 210] width 7 height 7
checkbox input "true"
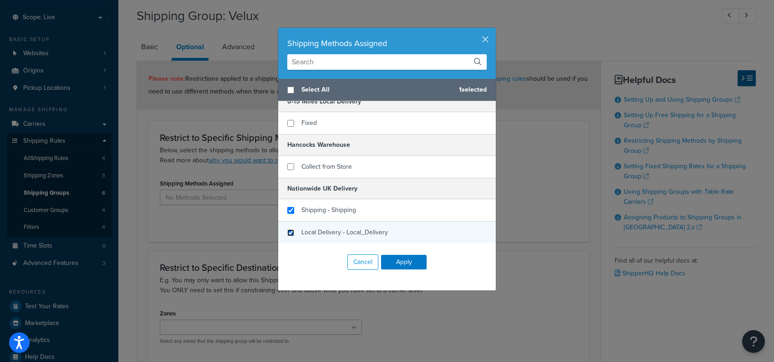
click at [287, 232] on input "checkbox" at bounding box center [290, 232] width 7 height 7
click at [288, 229] on input "checkbox" at bounding box center [290, 232] width 7 height 7
checkbox input "false"
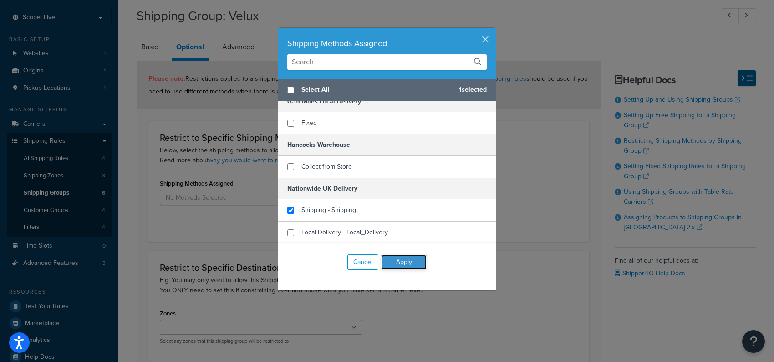
click at [418, 259] on button "Apply" at bounding box center [404, 262] width 46 height 15
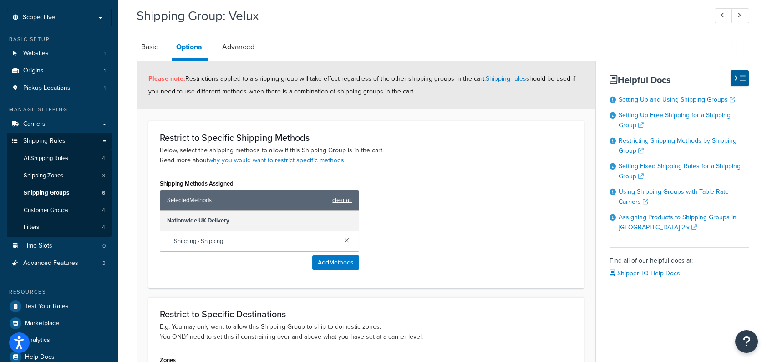
click at [347, 197] on link "clear all" at bounding box center [342, 200] width 20 height 13
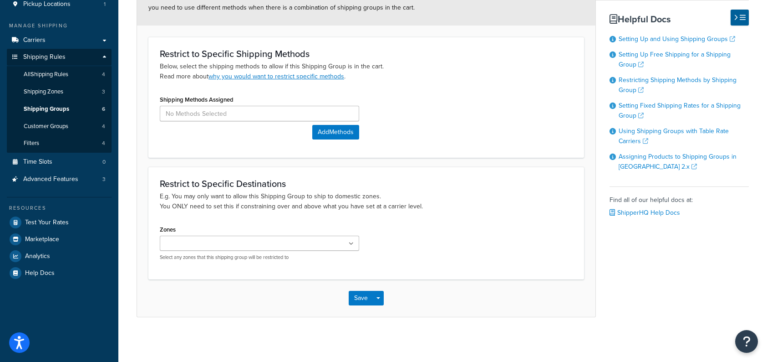
scroll to position [0, 0]
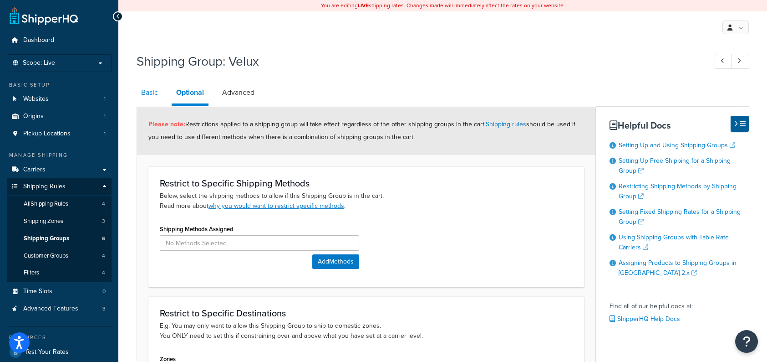
click at [150, 92] on link "Basic" at bounding box center [150, 93] width 26 height 22
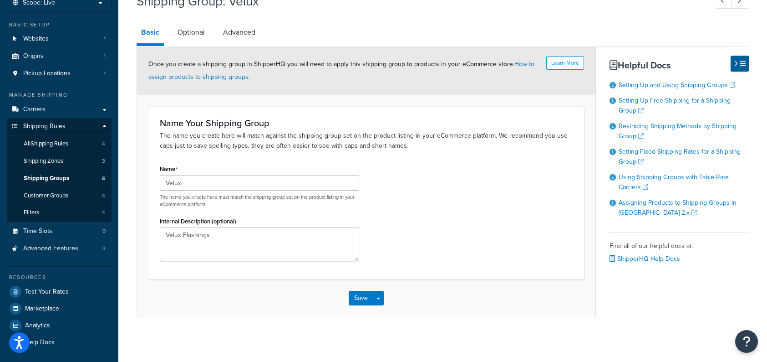
scroll to position [15, 0]
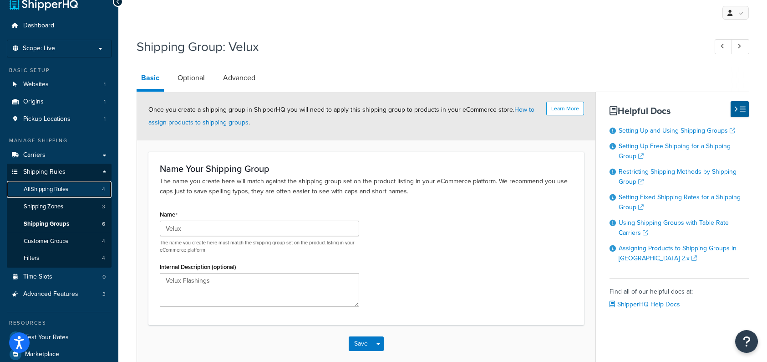
click at [58, 190] on span "All Shipping Rules" at bounding box center [46, 189] width 45 height 8
click at [29, 225] on span "Shipping Groups" at bounding box center [47, 224] width 46 height 8
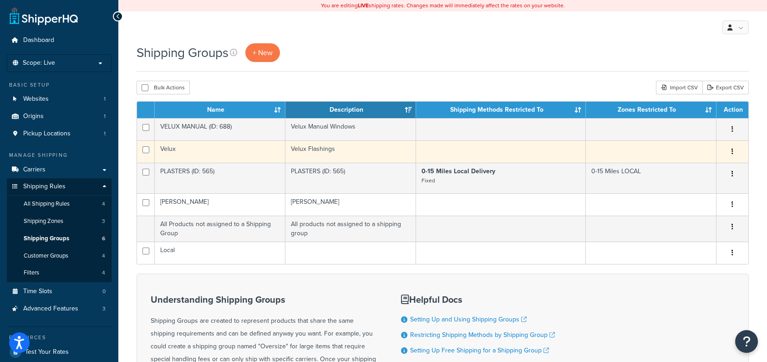
click at [207, 151] on td "Velux" at bounding box center [220, 151] width 131 height 22
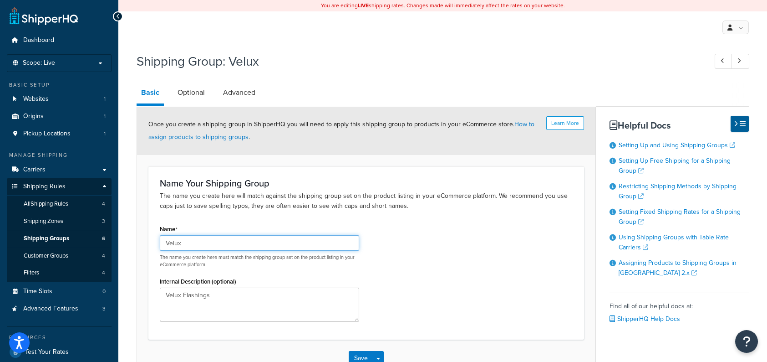
click at [212, 244] on input "Velux" at bounding box center [259, 242] width 199 height 15
click at [409, 260] on div "Name Velux The name you create here must match the shipping group set on the pr…" at bounding box center [366, 275] width 427 height 106
click at [276, 239] on input "Velux" at bounding box center [259, 242] width 199 height 15
type input "V"
type input "VELUX"
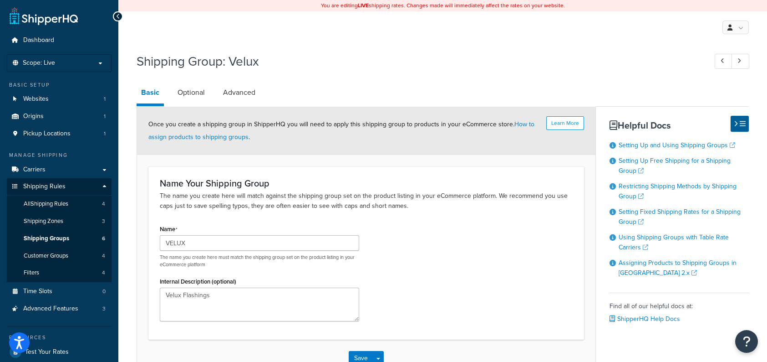
click at [490, 276] on div "Name VELUX The name you create here must match the shipping group set on the pr…" at bounding box center [366, 275] width 427 height 106
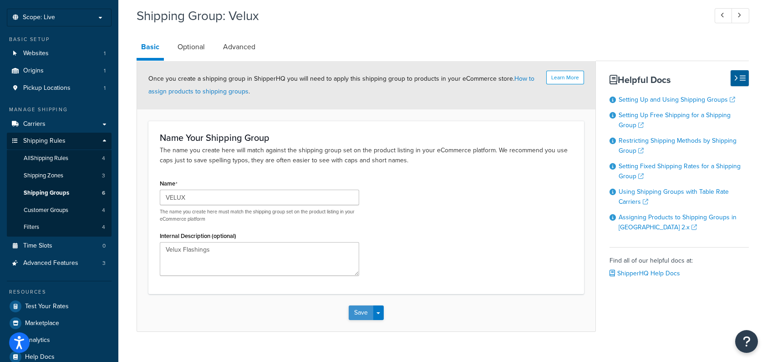
click at [359, 310] on button "Save" at bounding box center [361, 312] width 25 height 15
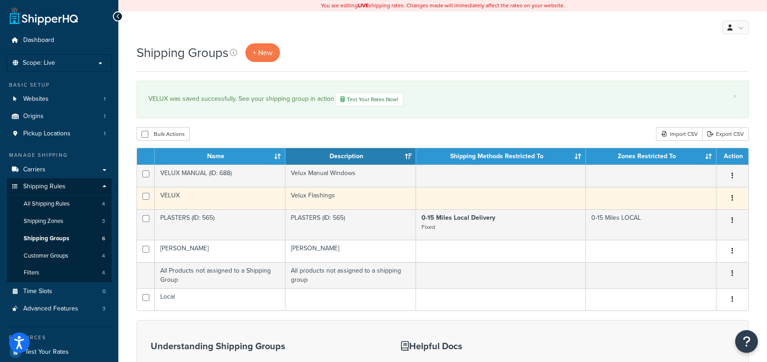
click at [734, 199] on button "button" at bounding box center [732, 198] width 13 height 15
click at [708, 208] on link "Edit" at bounding box center [696, 216] width 72 height 19
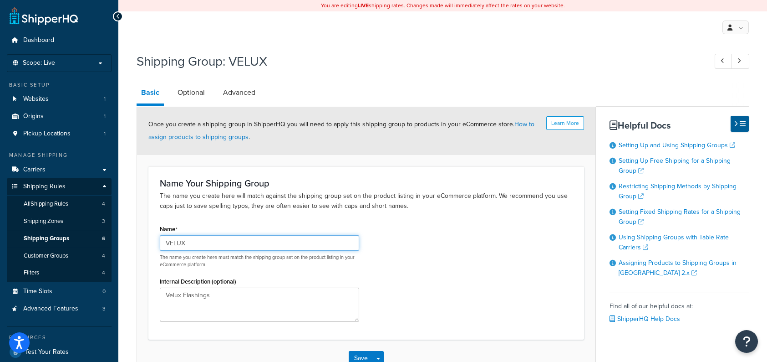
click at [198, 240] on input "VELUX" at bounding box center [259, 242] width 199 height 15
type input "V"
type input "Velux"
click at [438, 283] on div "Name Velux The name you create here must match the shipping group set on the pr…" at bounding box center [366, 275] width 427 height 106
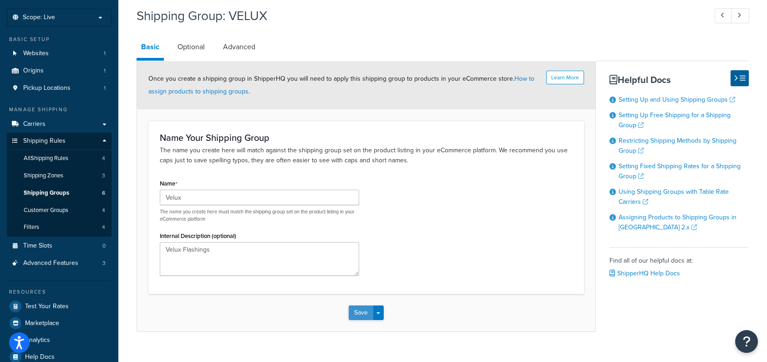
click at [362, 316] on button "Save" at bounding box center [361, 312] width 25 height 15
